Goal: Task Accomplishment & Management: Complete application form

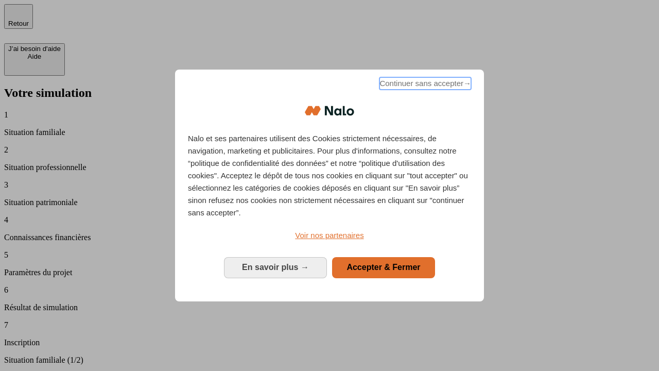
click at [424, 85] on span "Continuer sans accepter →" at bounding box center [426, 83] width 92 height 12
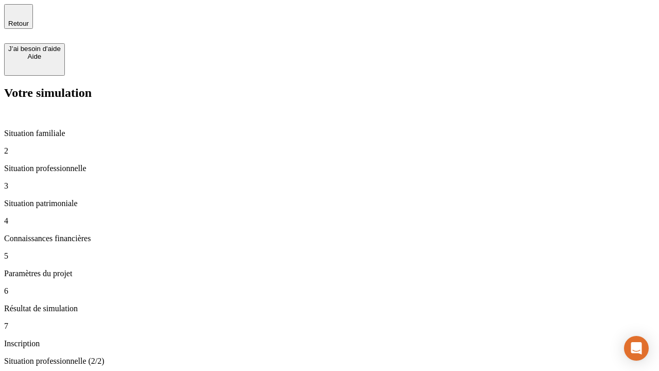
type input "30 000"
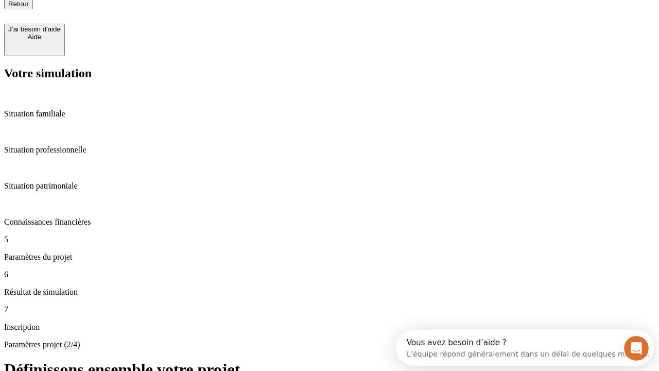
type input "25"
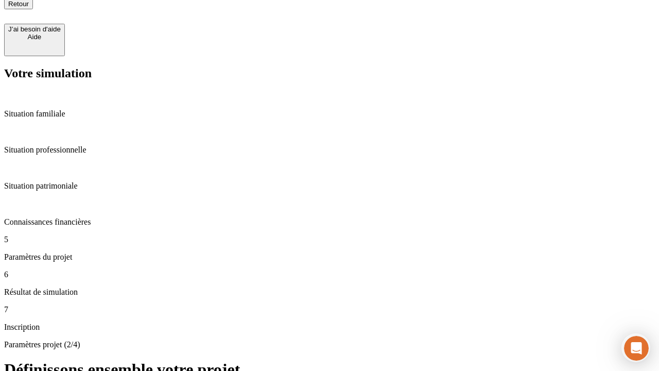
type input "64"
type input "1 000"
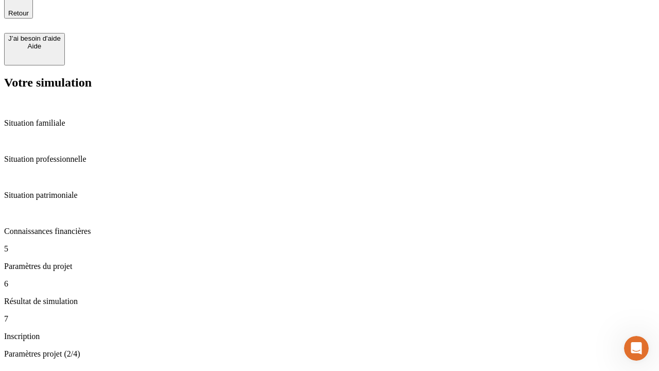
type input "640"
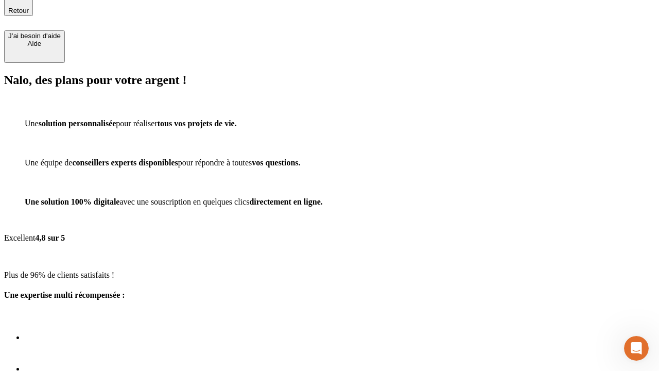
scroll to position [97, 0]
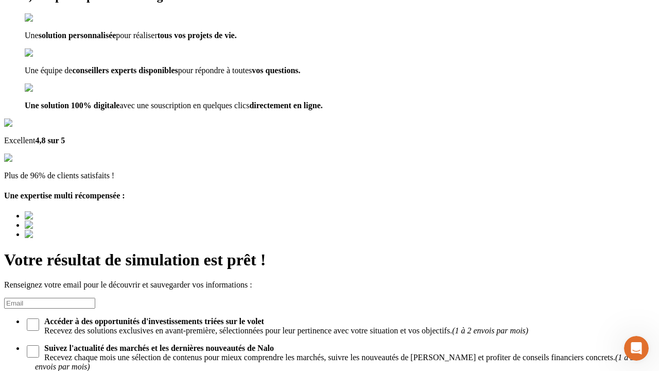
type input "[EMAIL_ADDRESS][PERSON_NAME][DOMAIN_NAME]"
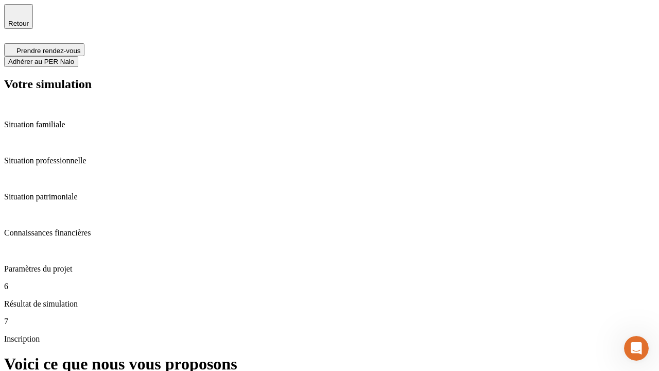
click at [74, 58] on span "Adhérer au PER Nalo" at bounding box center [41, 62] width 66 height 8
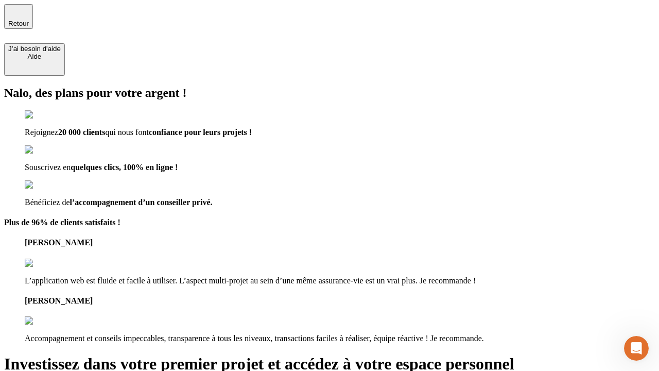
type input "[EMAIL_ADDRESS][PERSON_NAME][DOMAIN_NAME]"
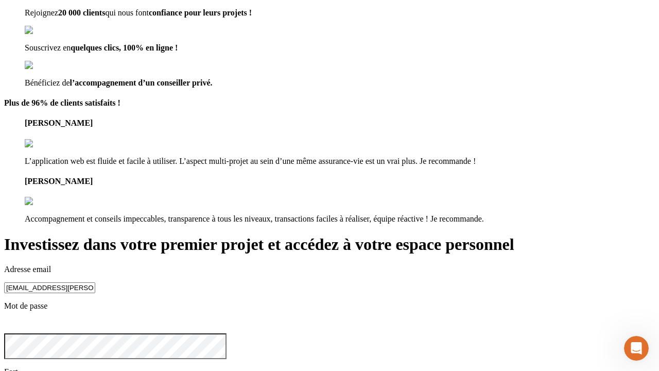
scroll to position [11, 0]
